Goal: Task Accomplishment & Management: Use online tool/utility

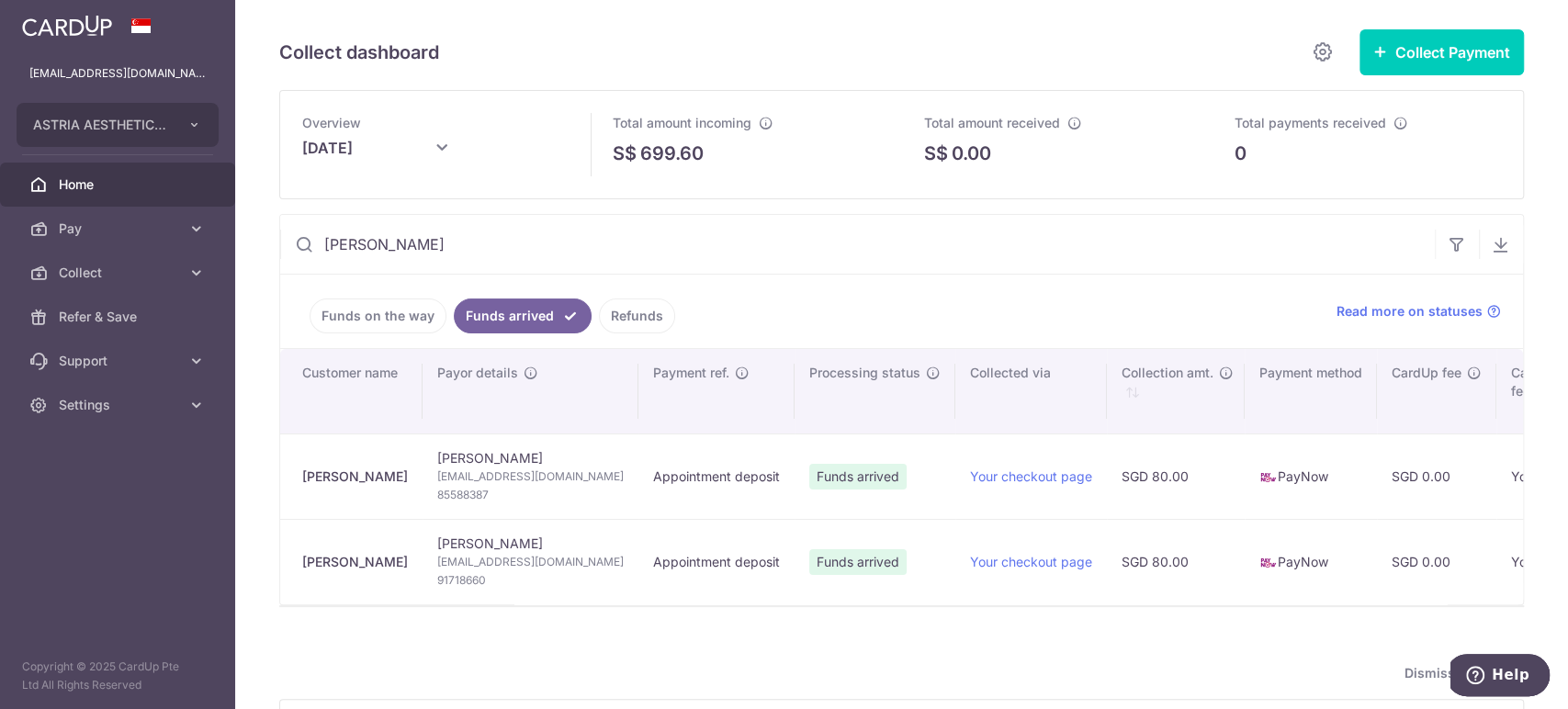
click at [102, 181] on span "Home" at bounding box center [119, 185] width 121 height 19
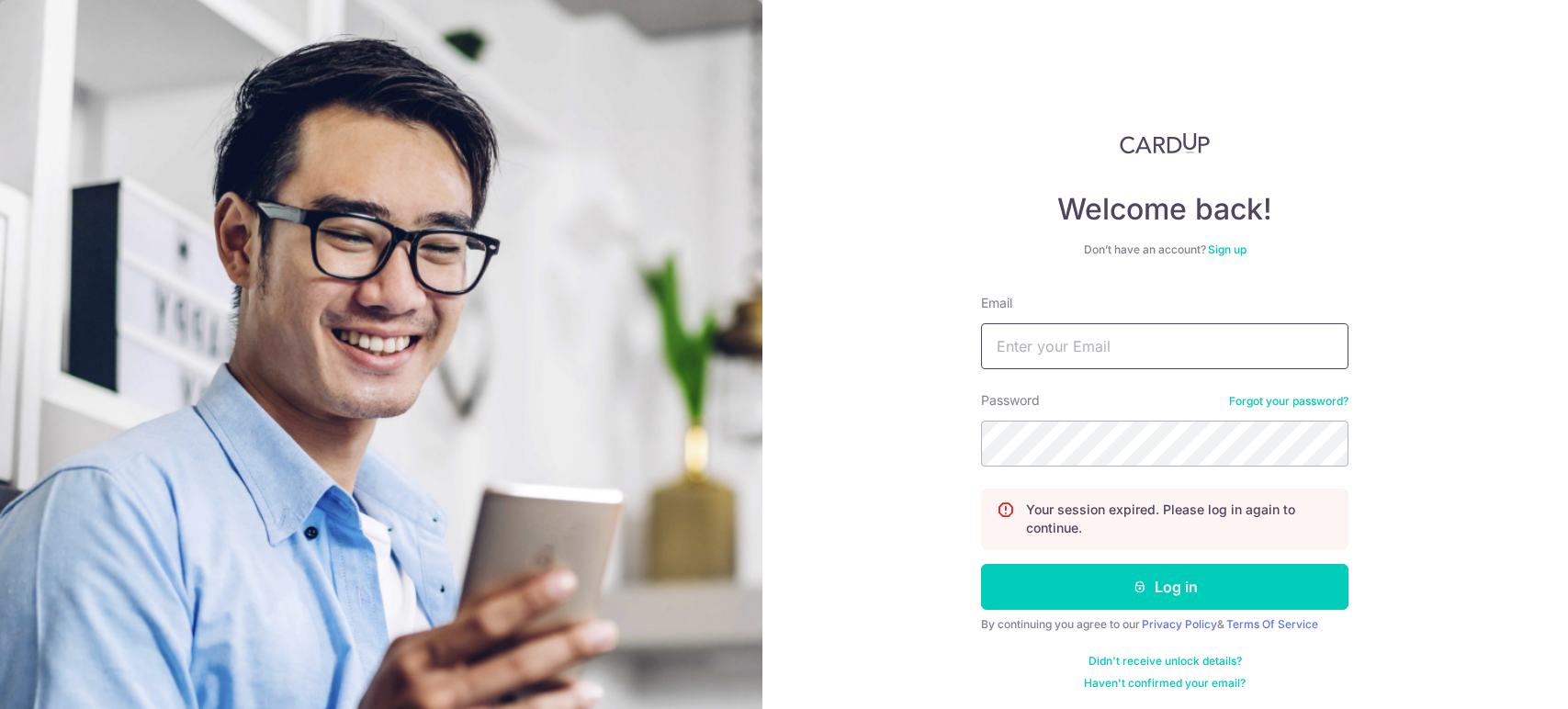
type input "[EMAIL_ADDRESS][DOMAIN_NAME]"
click at [1147, 592] on button "Log in" at bounding box center [1165, 586] width 367 height 46
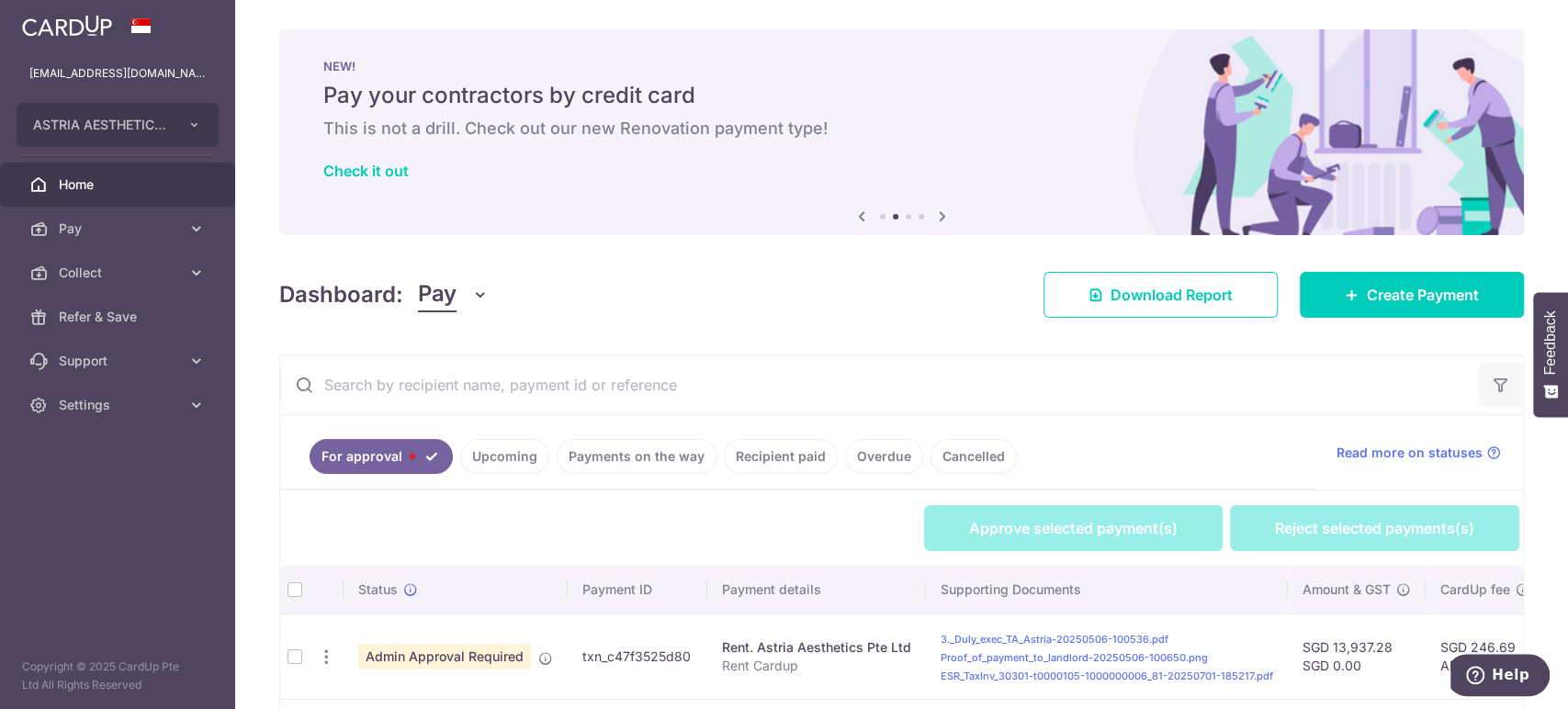
click at [1491, 379] on icon "button" at bounding box center [1500, 384] width 19 height 19
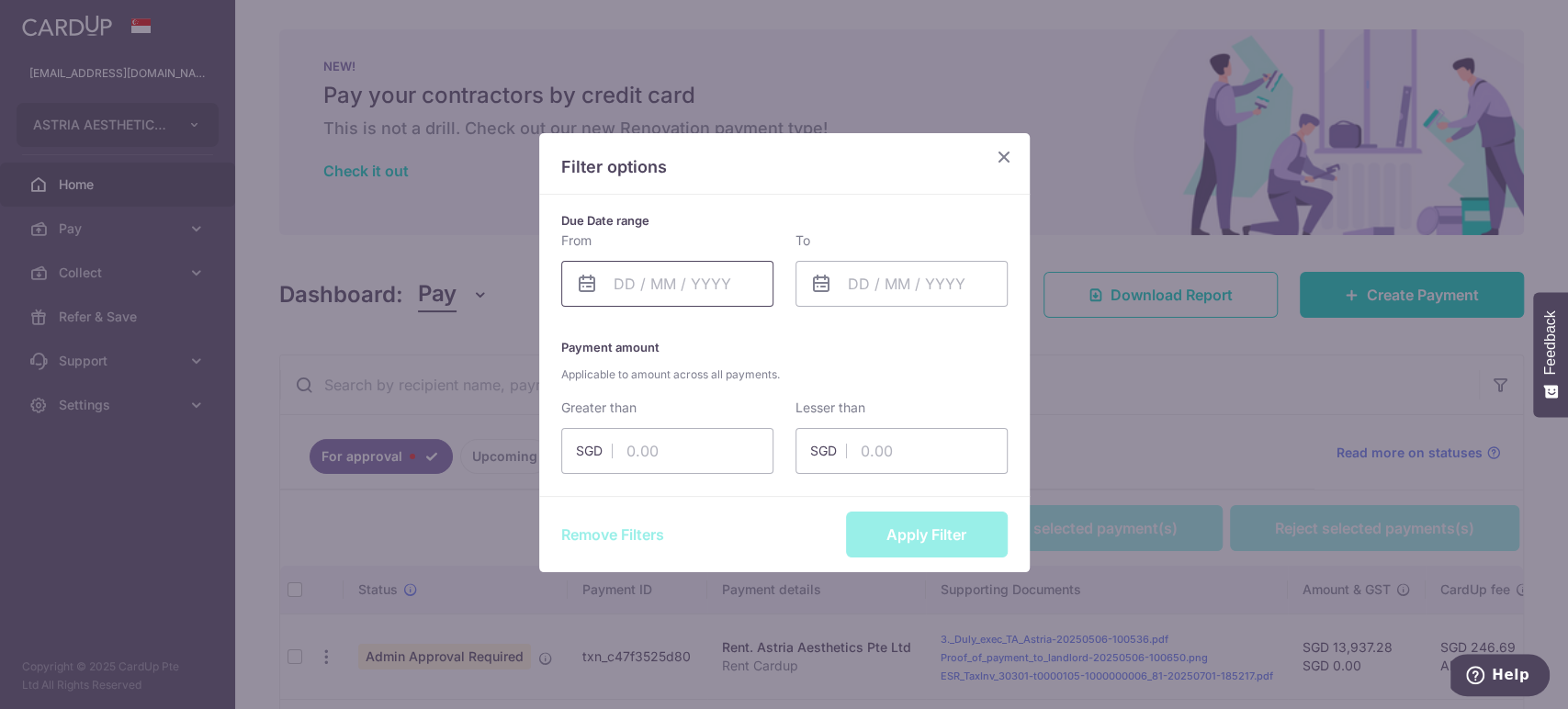
click at [724, 291] on input "text" at bounding box center [667, 284] width 212 height 46
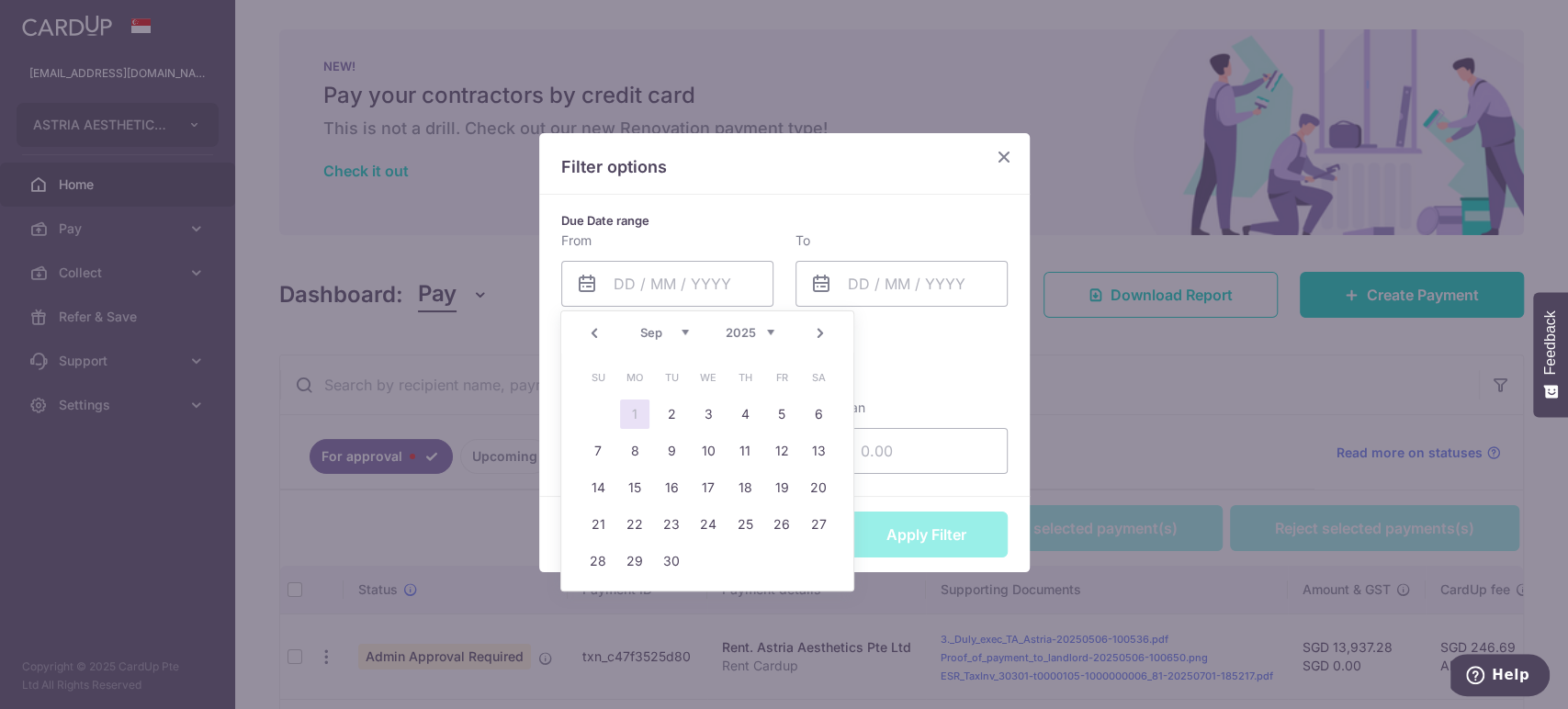
click at [596, 332] on link "Prev" at bounding box center [594, 333] width 22 height 22
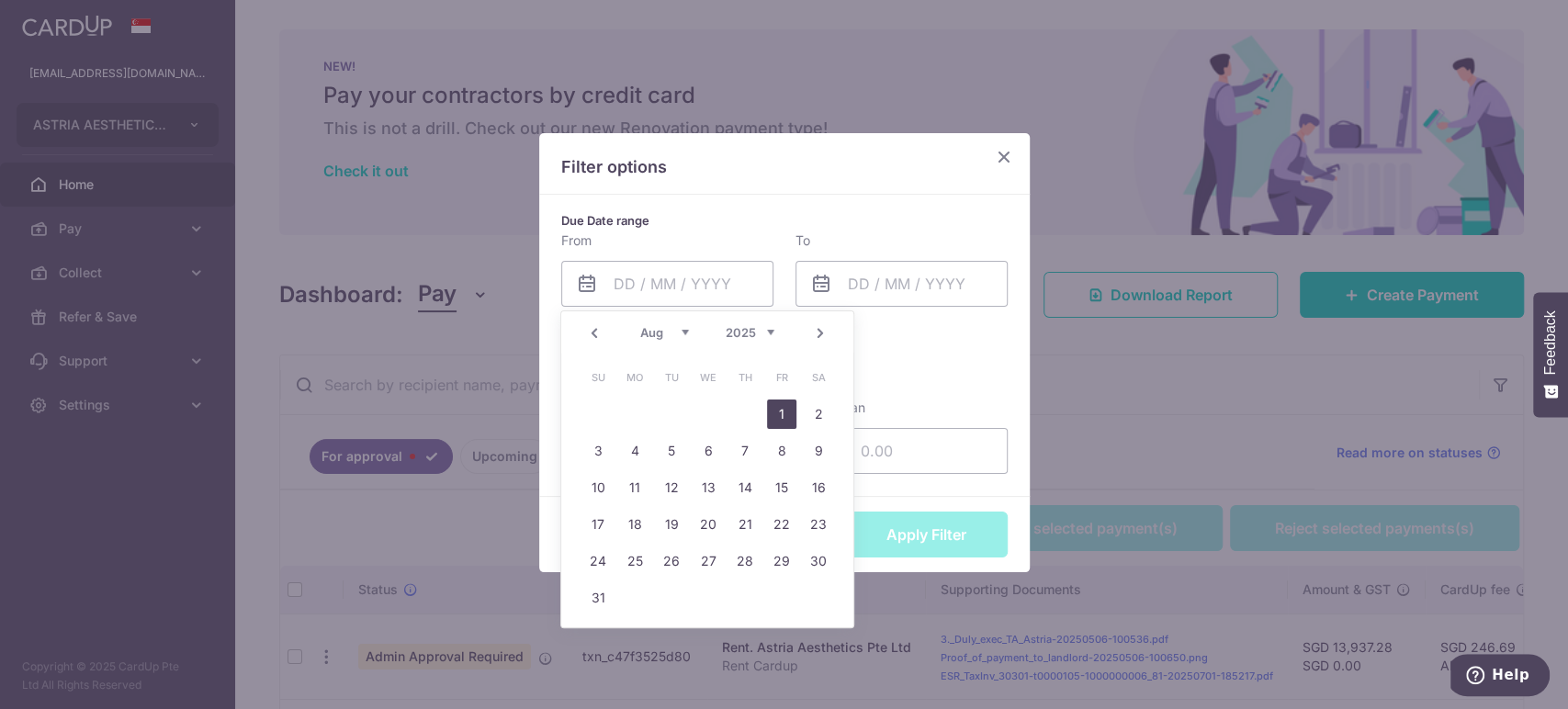
click at [785, 416] on link "1" at bounding box center [782, 414] width 29 height 29
type input "01/08/2025"
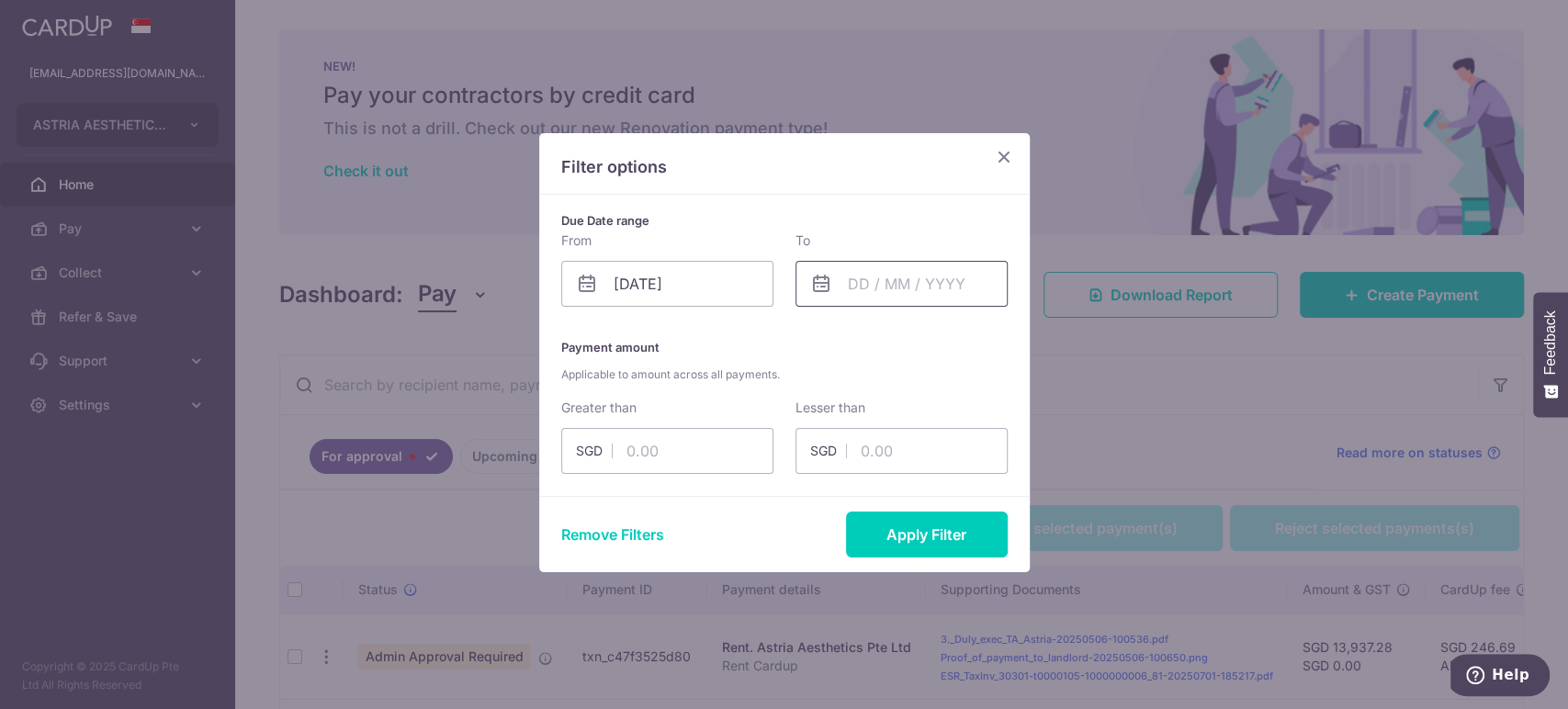
click at [897, 288] on input "text" at bounding box center [902, 284] width 212 height 46
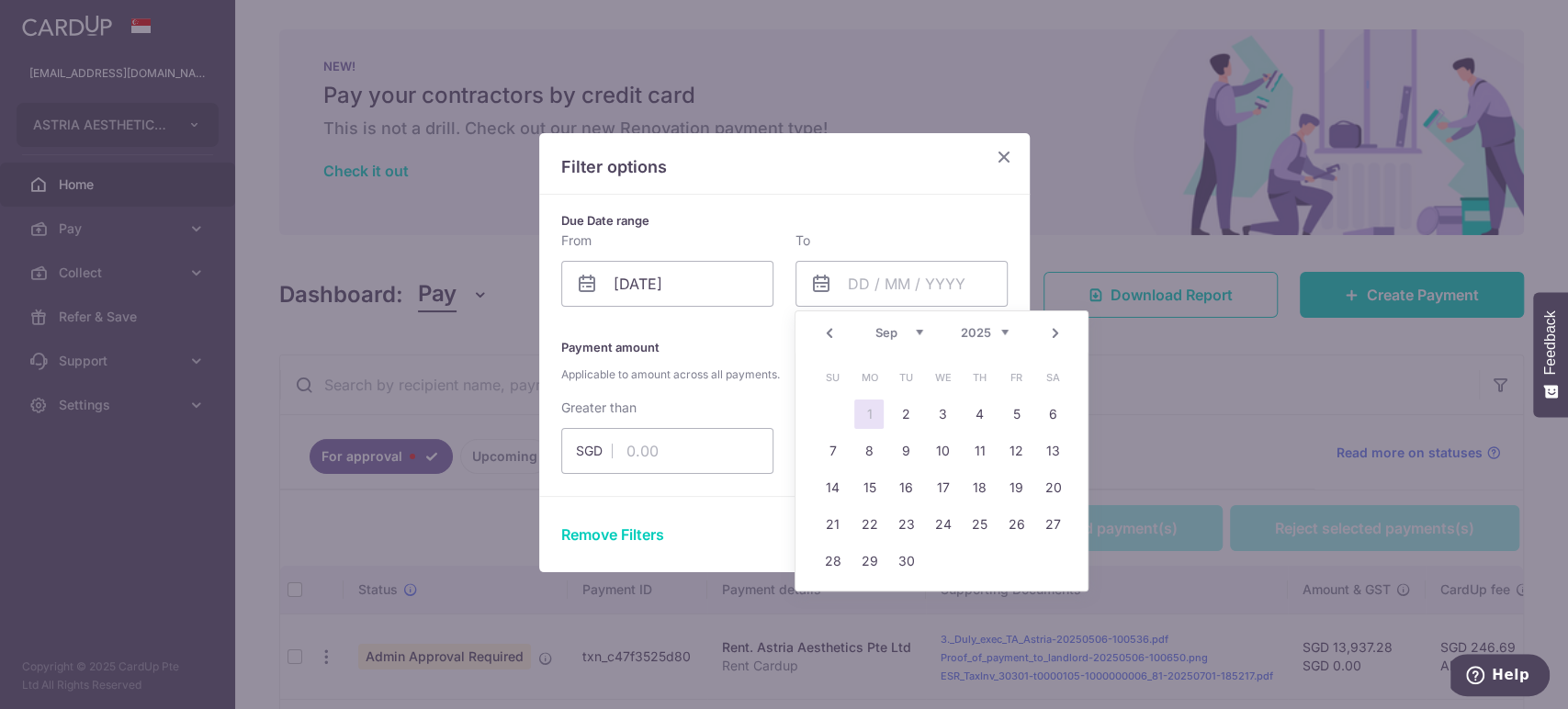
click at [827, 336] on link "Prev" at bounding box center [828, 333] width 22 height 22
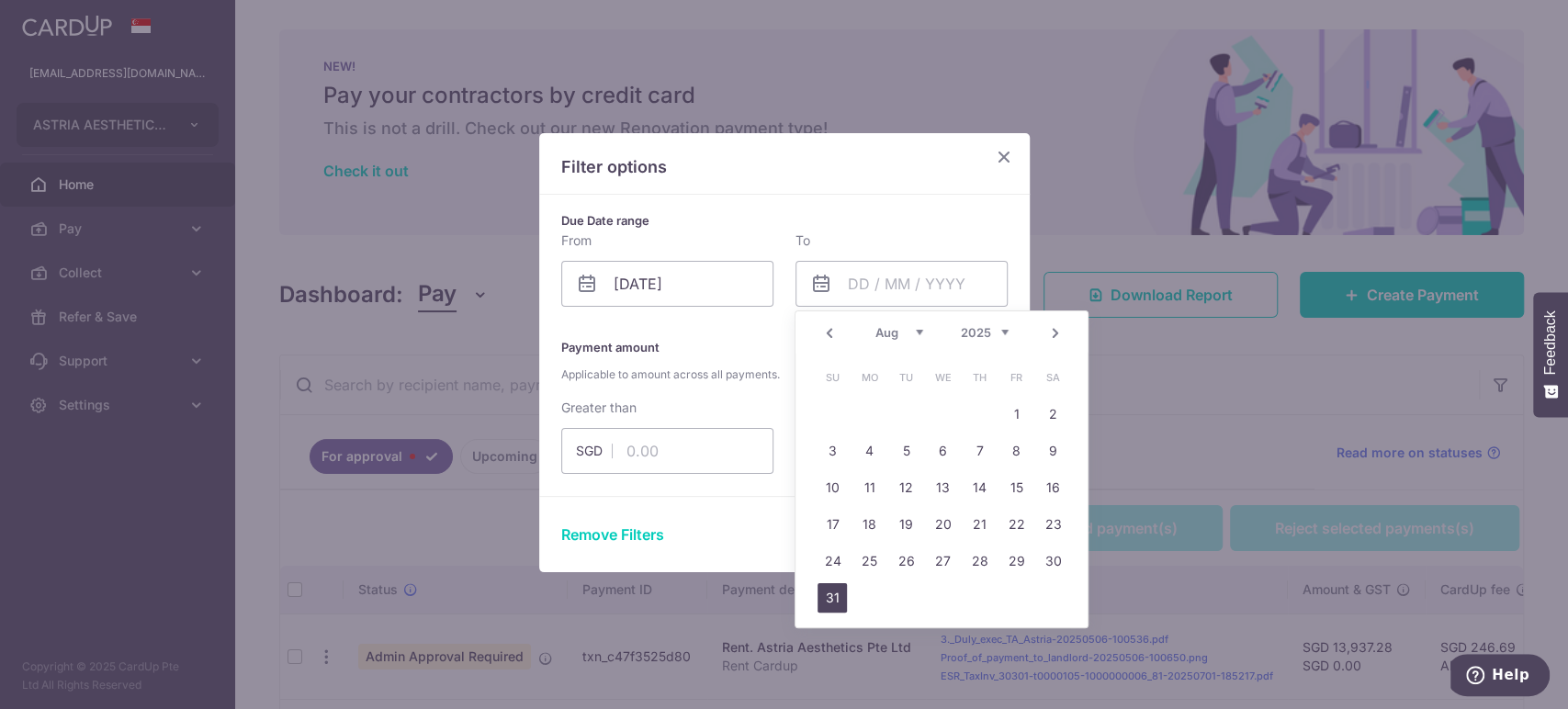
click at [838, 595] on link "31" at bounding box center [832, 598] width 29 height 29
type input "31/08/2025"
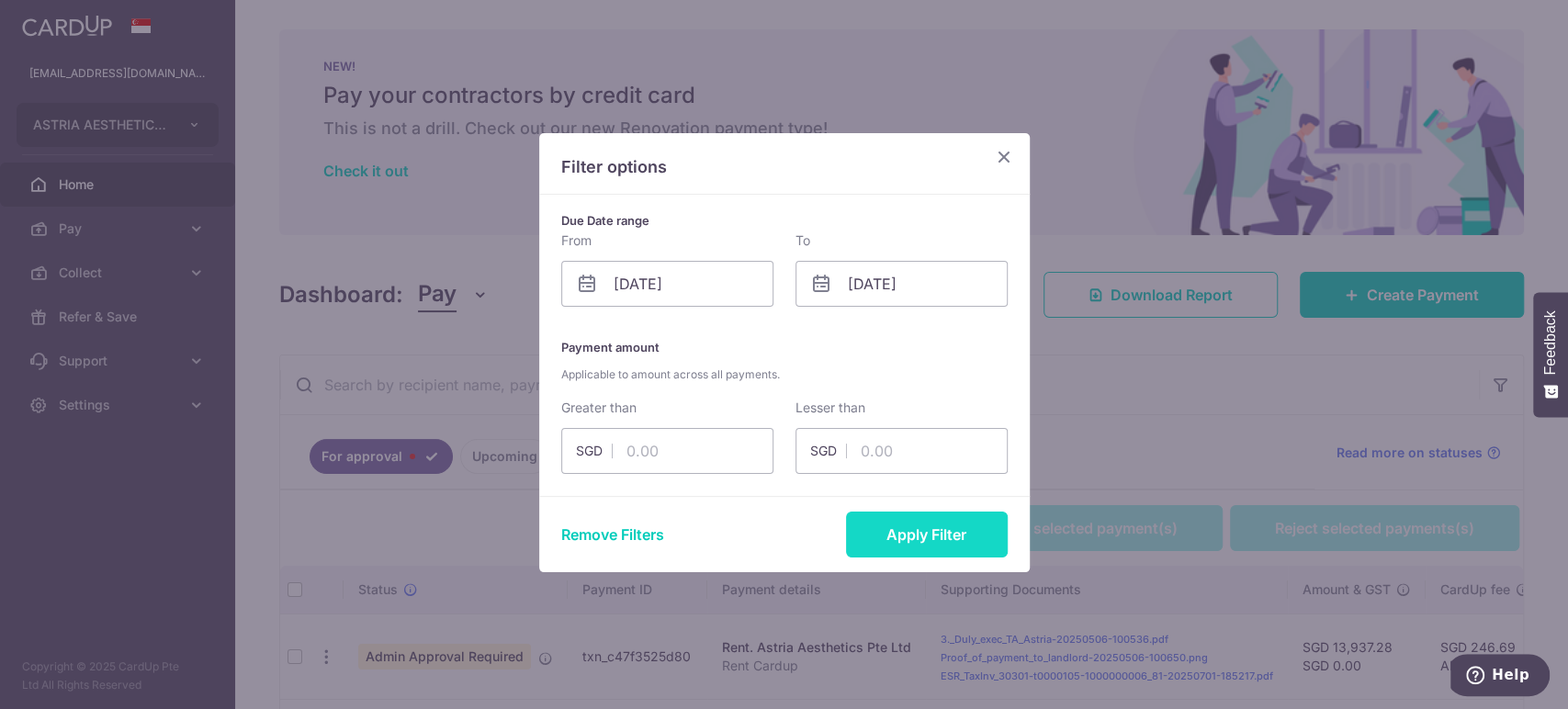
click at [928, 519] on button "Apply Filter" at bounding box center [926, 534] width 162 height 46
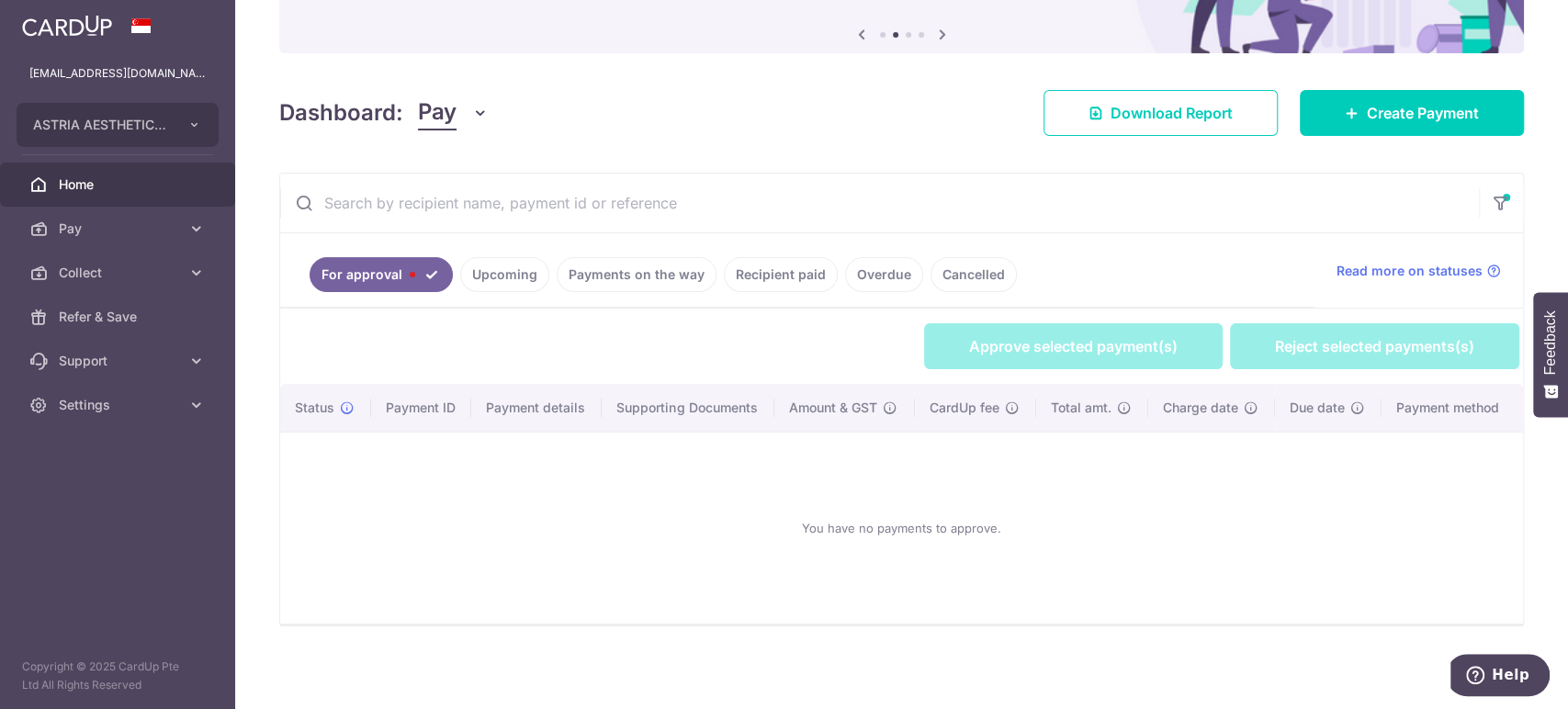
scroll to position [184, 0]
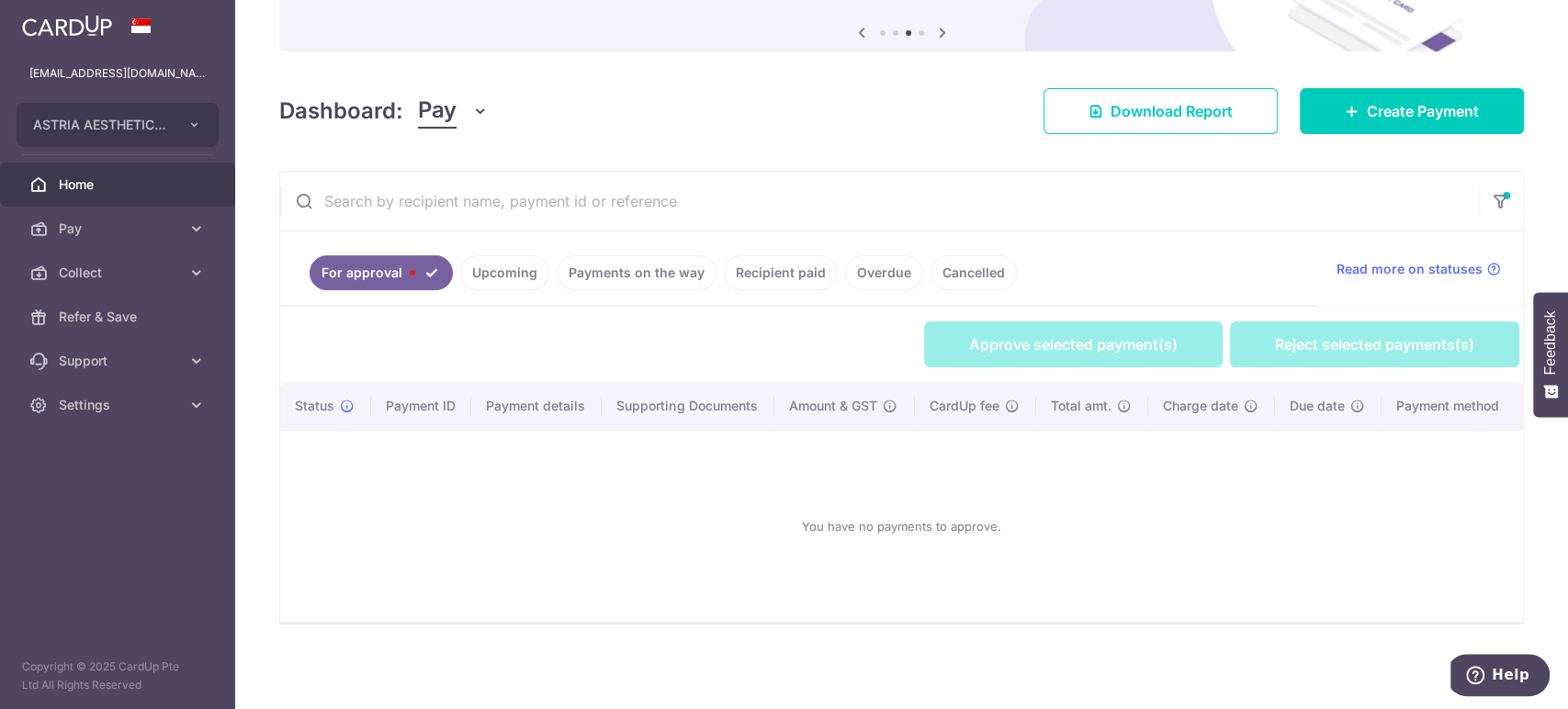
click at [483, 275] on link "Upcoming" at bounding box center [504, 273] width 89 height 35
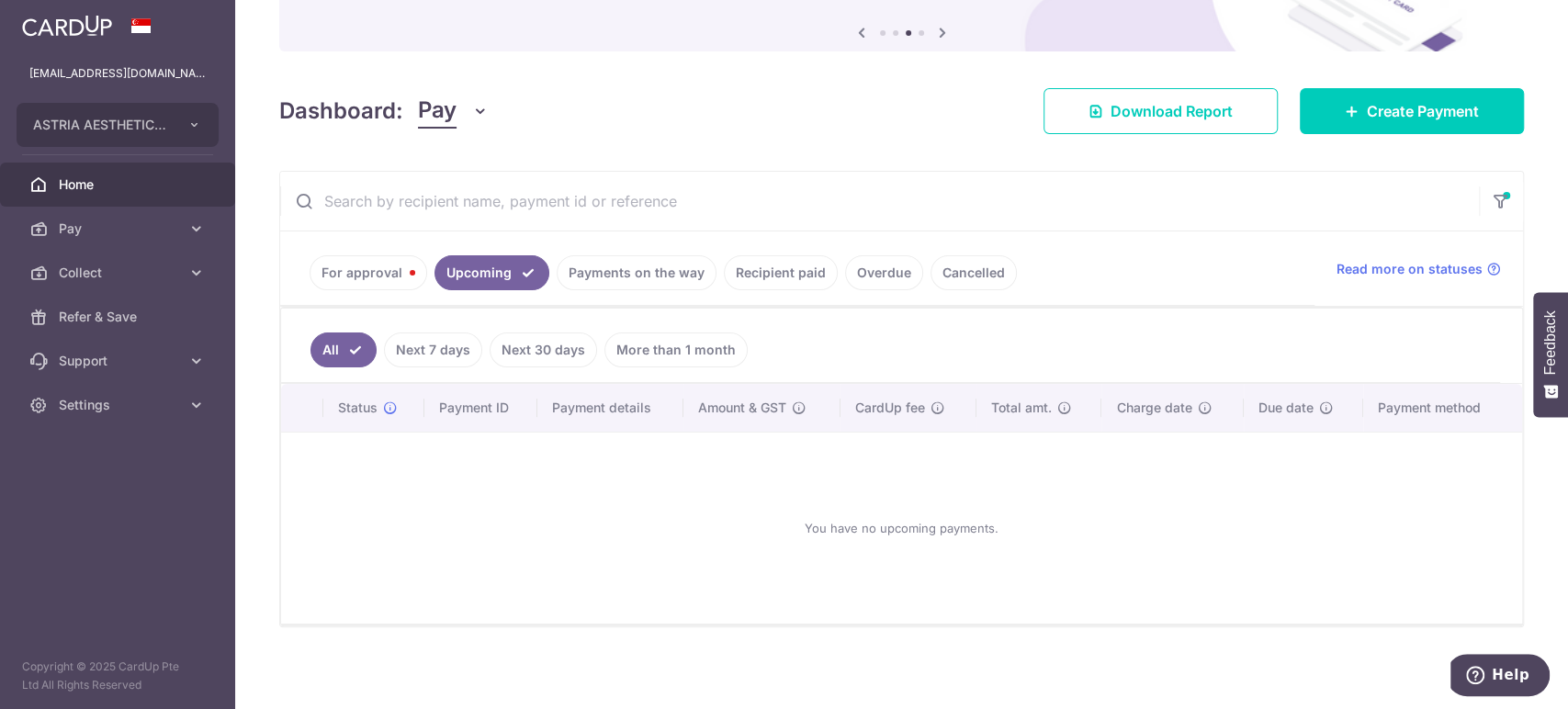
click at [624, 271] on link "Payments on the way" at bounding box center [637, 273] width 160 height 35
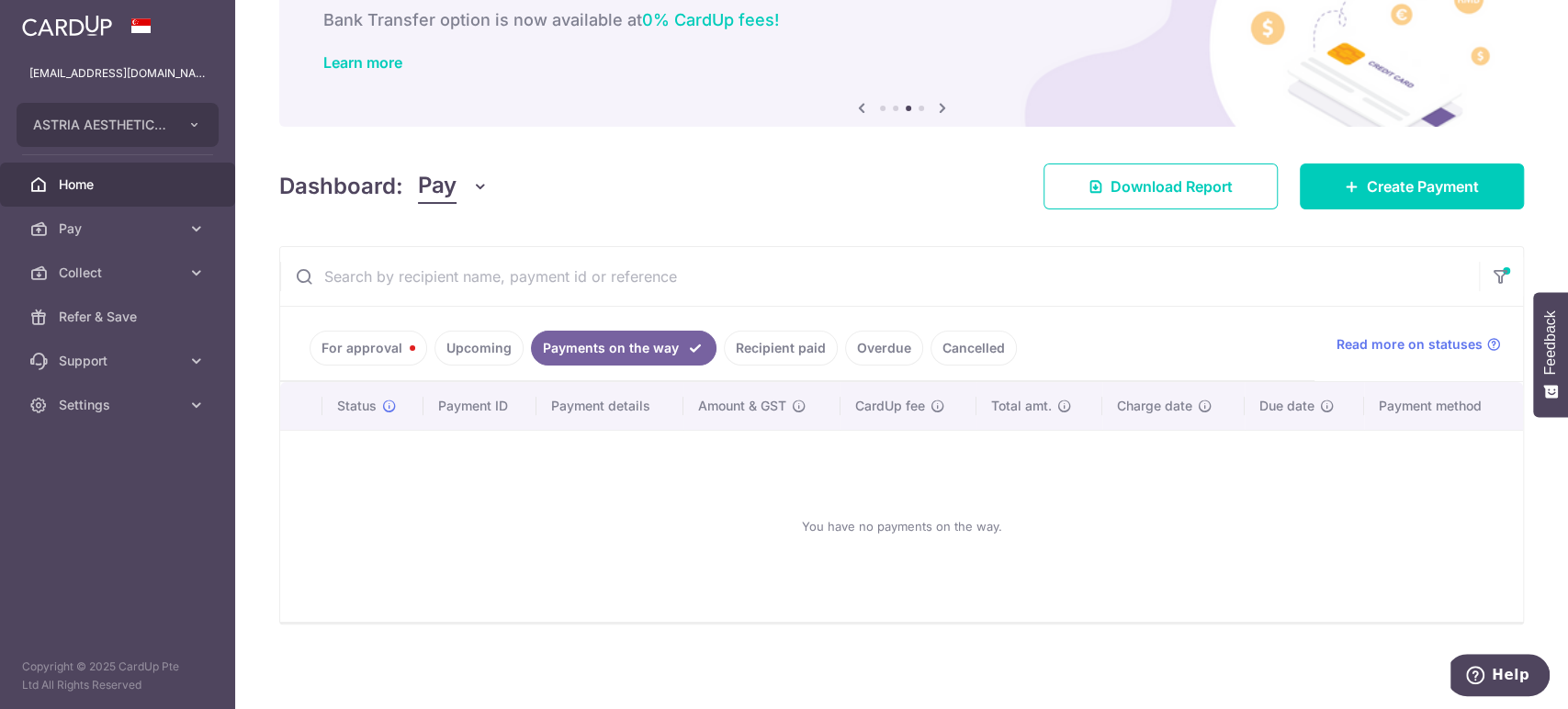
drag, startPoint x: 767, startPoint y: 350, endPoint x: 782, endPoint y: 348, distance: 15.1
click at [770, 349] on link "Recipient paid" at bounding box center [781, 349] width 114 height 35
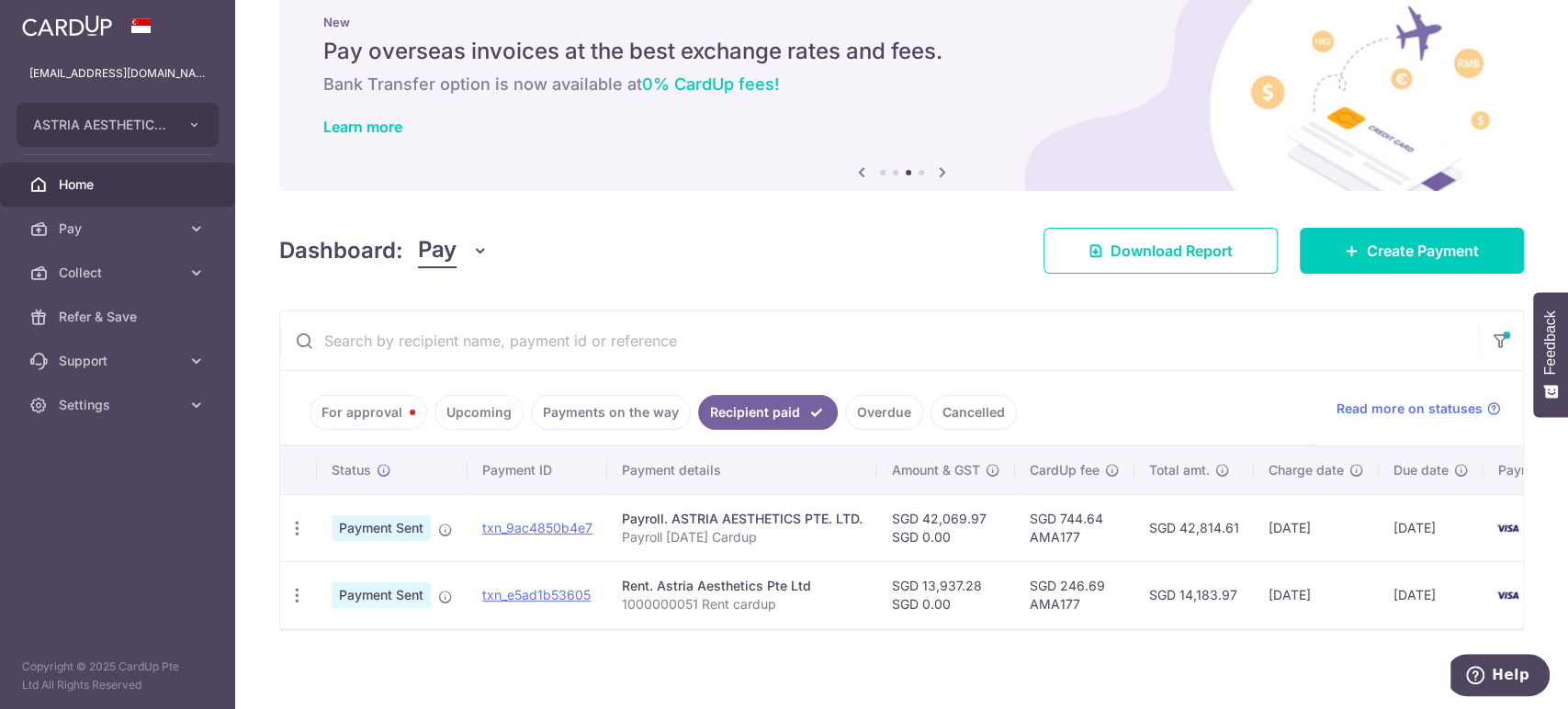
scroll to position [61, 0]
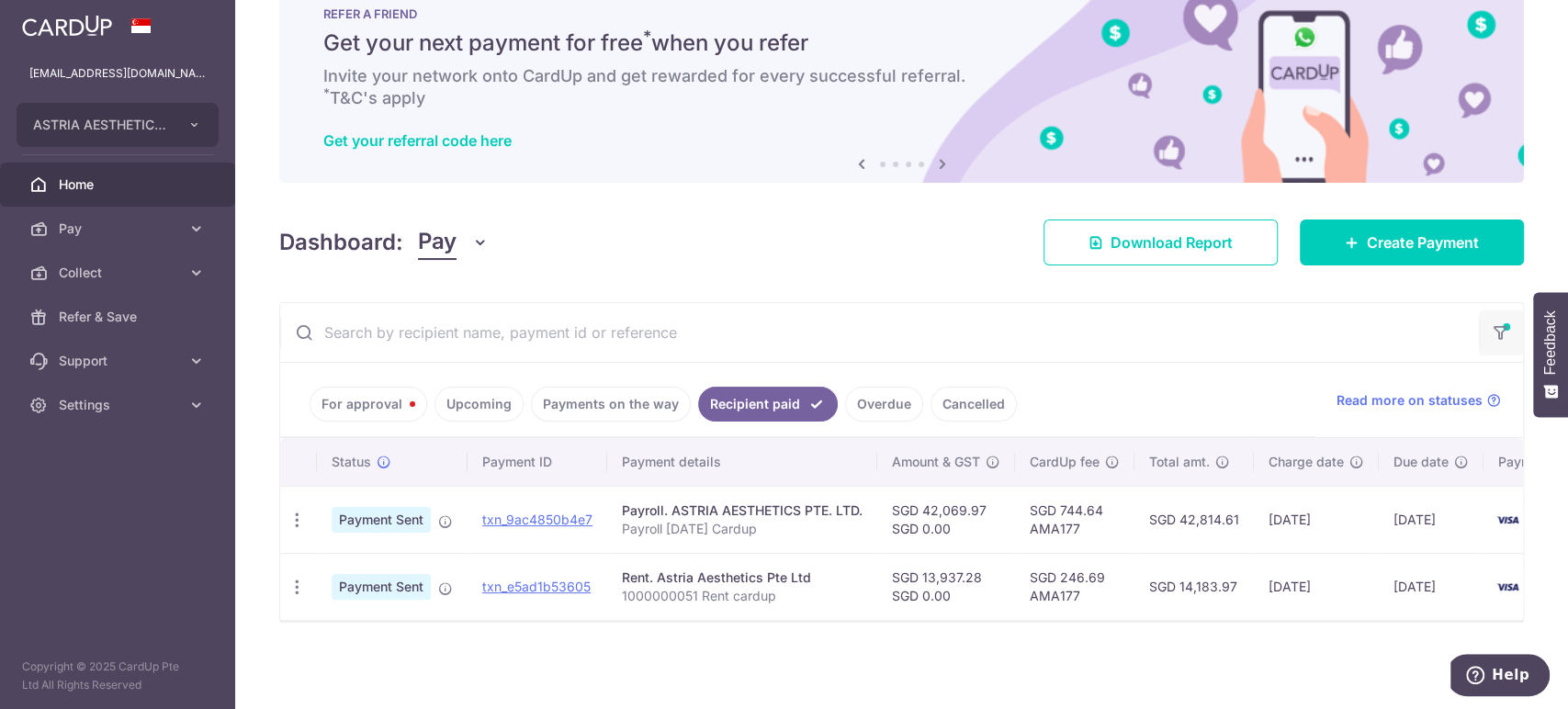
click at [1491, 323] on icon "button" at bounding box center [1500, 326] width 19 height 7
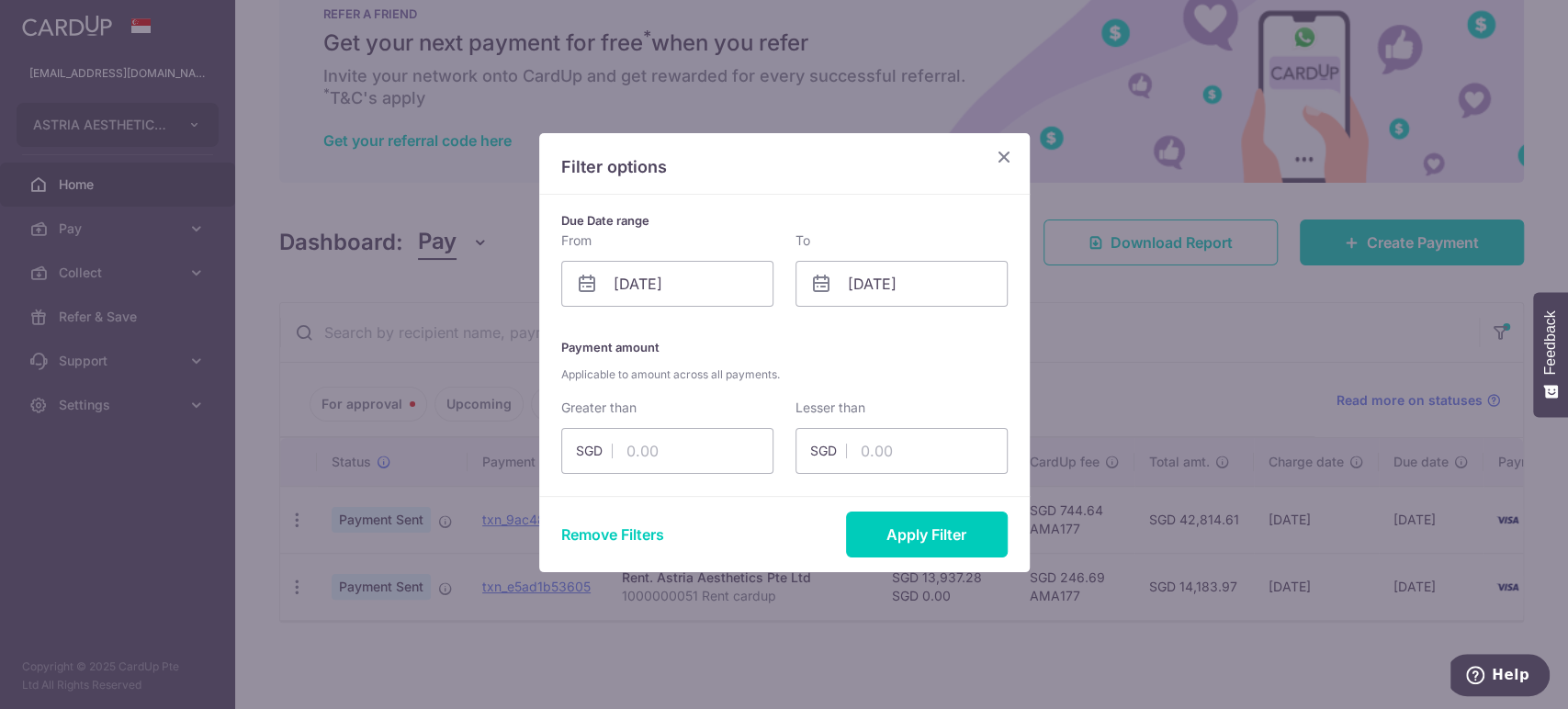
click at [1007, 162] on icon "Close" at bounding box center [1004, 156] width 22 height 23
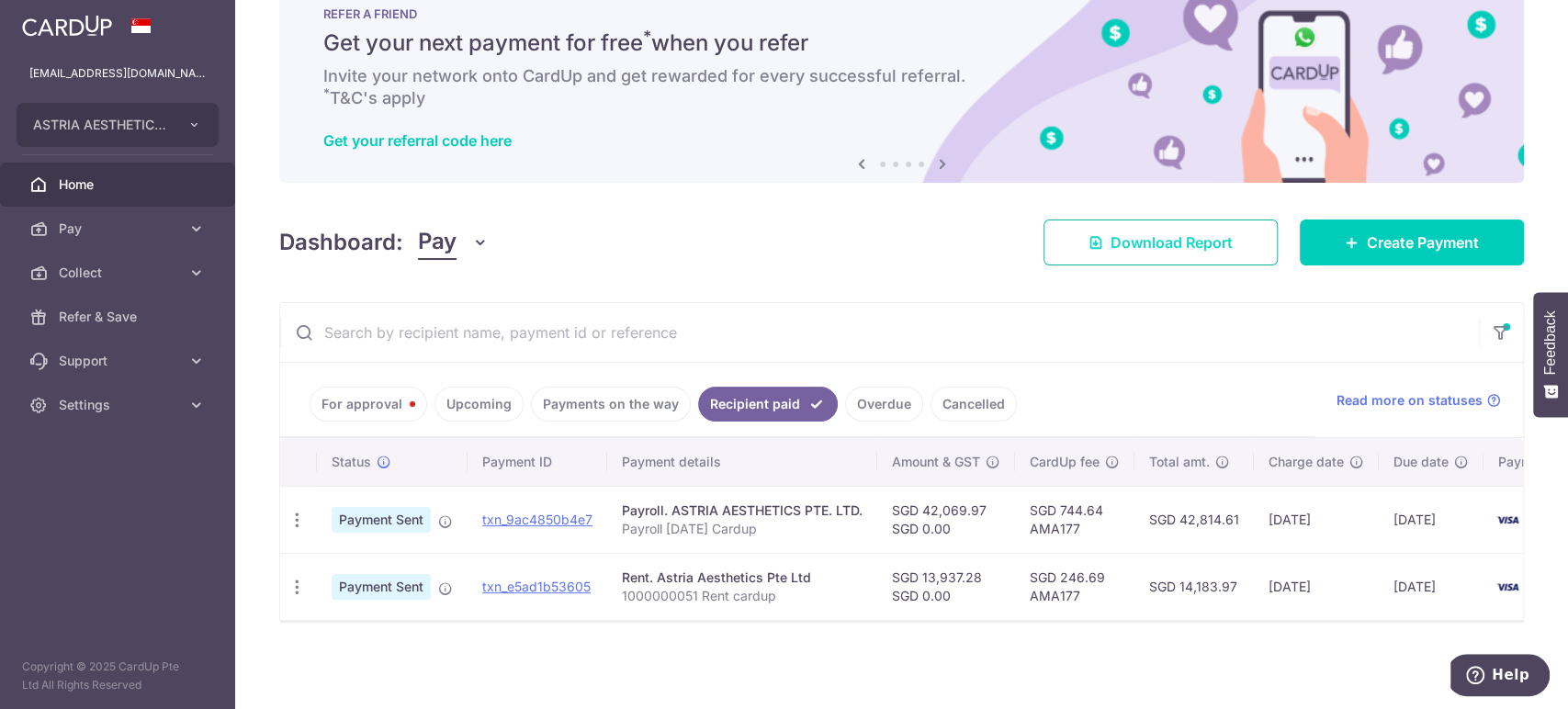
click at [1207, 237] on span "Download Report" at bounding box center [1171, 243] width 122 height 22
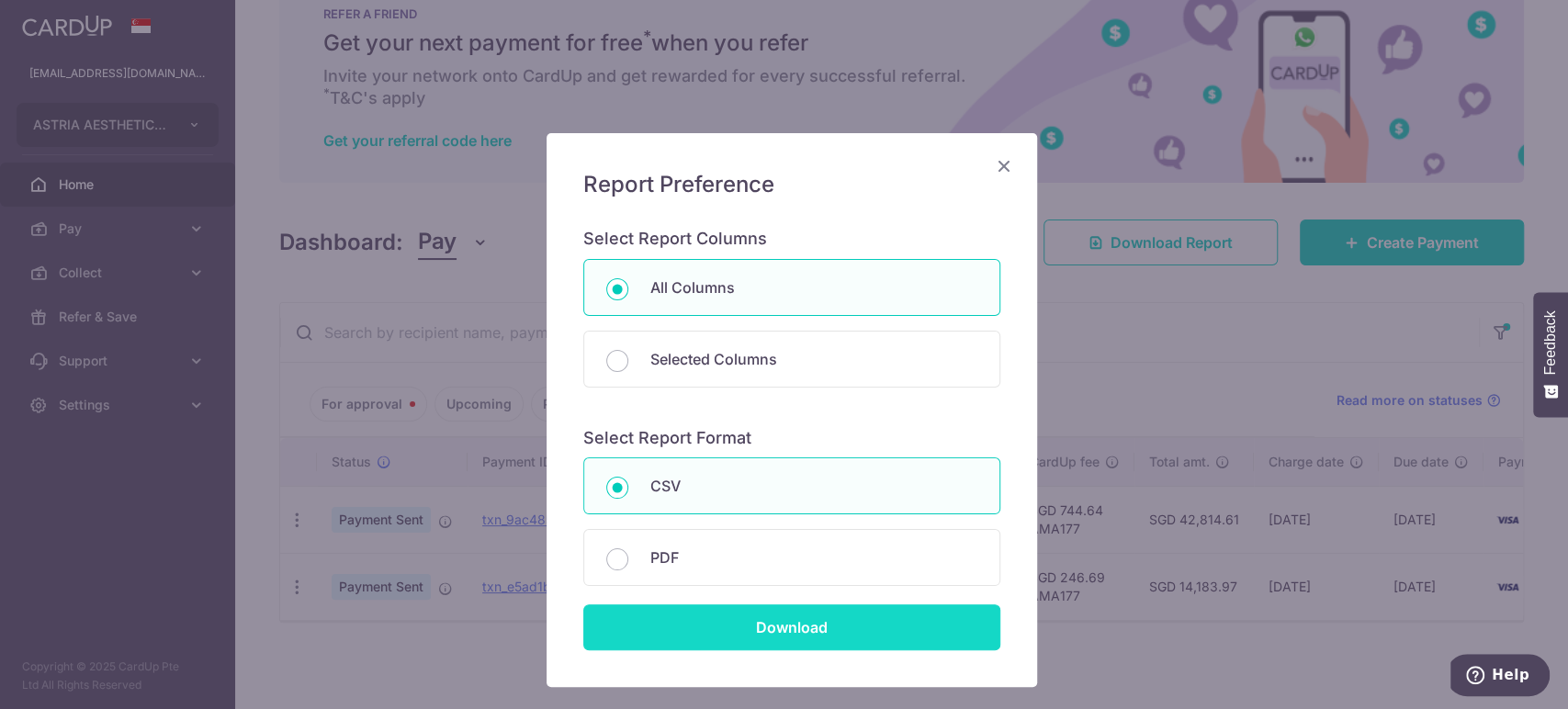
click at [713, 627] on input "Download" at bounding box center [792, 627] width 417 height 46
